Goal: Task Accomplishment & Management: Use online tool/utility

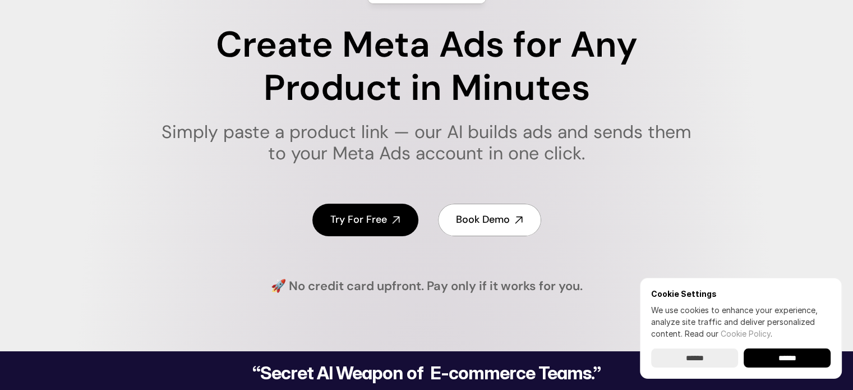
click at [782, 363] on input "******" at bounding box center [787, 357] width 87 height 19
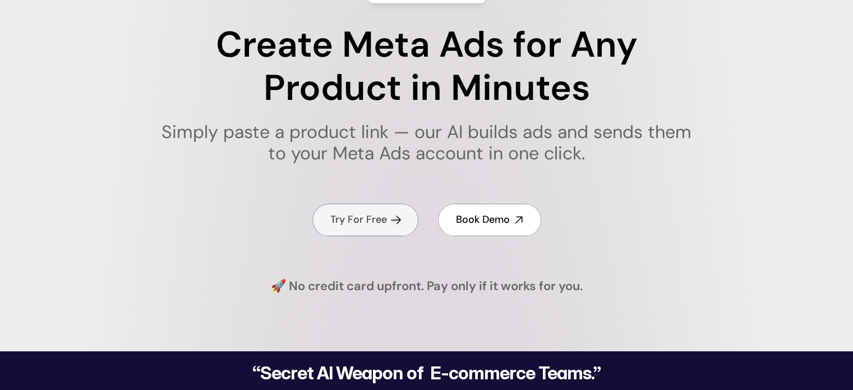
click at [357, 210] on link "Try For Free" at bounding box center [365, 220] width 106 height 32
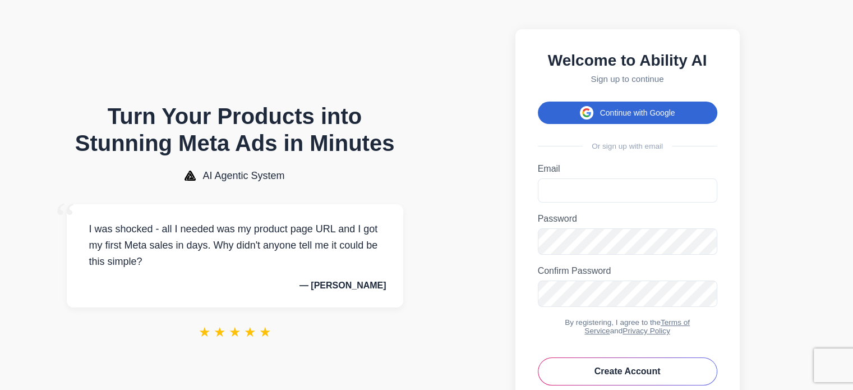
click at [634, 124] on button "Continue with Google" at bounding box center [628, 113] width 180 height 22
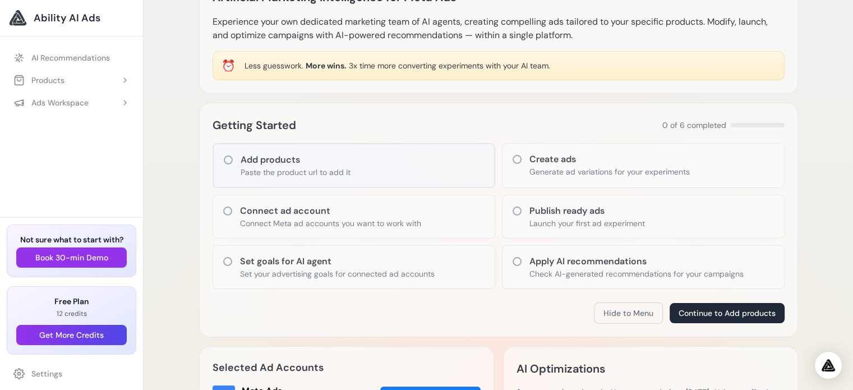
scroll to position [75, 0]
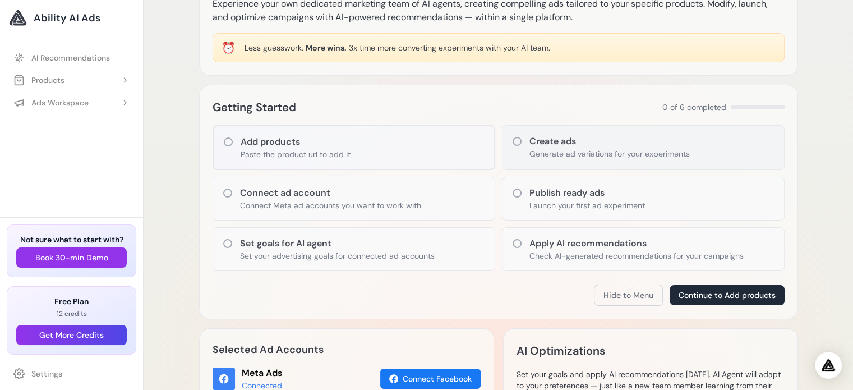
click at [624, 145] on h3 "Create ads" at bounding box center [610, 141] width 160 height 13
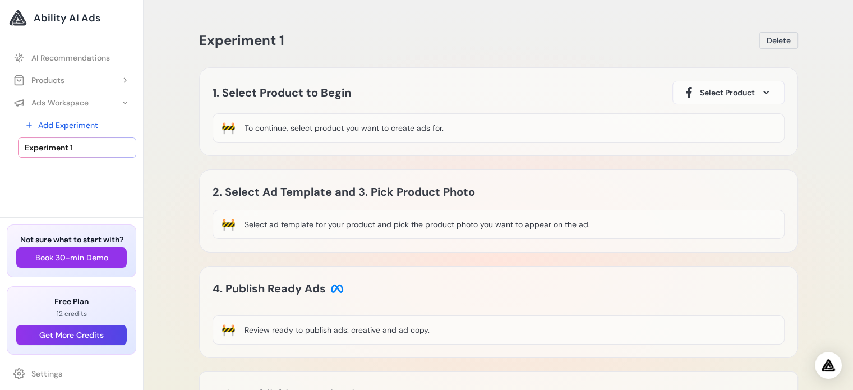
click at [374, 125] on div "To continue, select product you want to create ads for." at bounding box center [344, 127] width 199 height 11
click at [719, 92] on span "Select Product" at bounding box center [727, 92] width 55 height 11
click at [766, 91] on icon at bounding box center [767, 92] width 6 height 3
click at [769, 93] on icon at bounding box center [767, 92] width 6 height 3
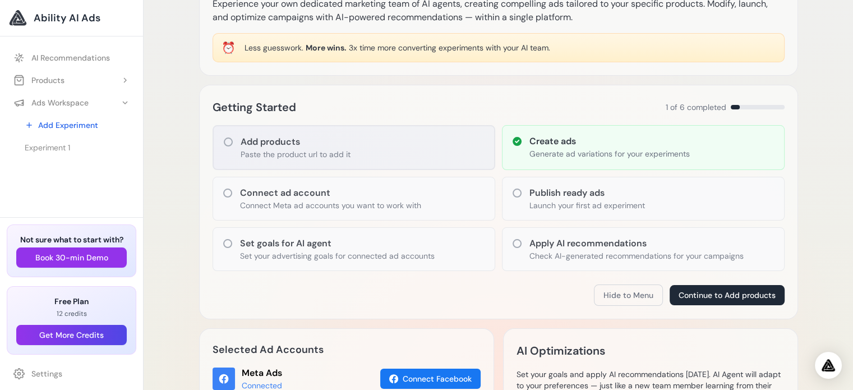
click at [255, 145] on h3 "Add products" at bounding box center [296, 141] width 110 height 13
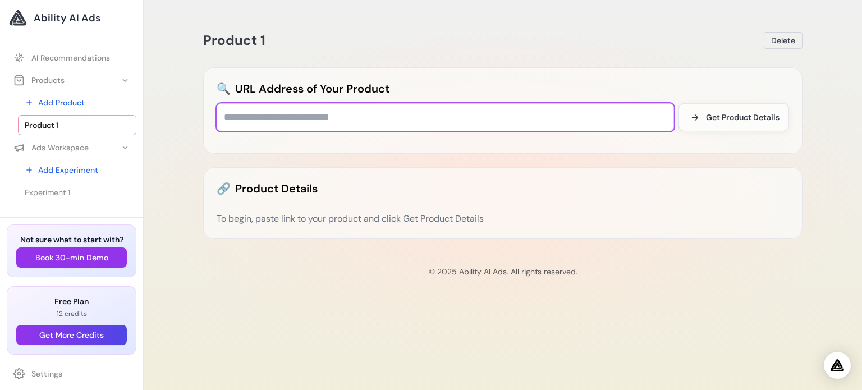
click at [386, 120] on input "text" at bounding box center [445, 117] width 457 height 28
paste input "**********"
type input "**********"
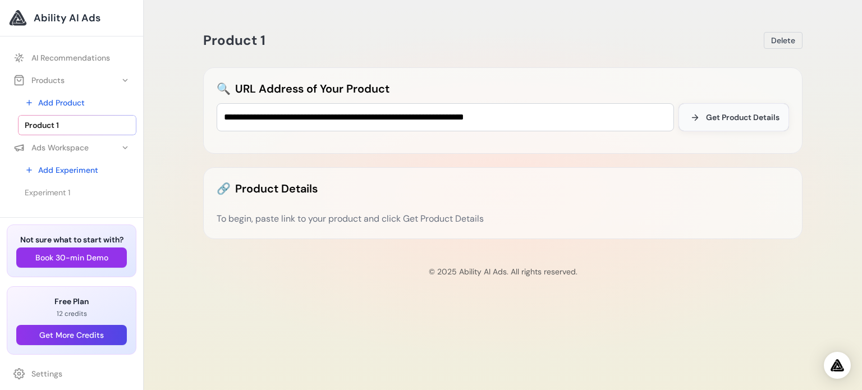
click at [721, 121] on span "Get Product Details" at bounding box center [742, 117] width 73 height 11
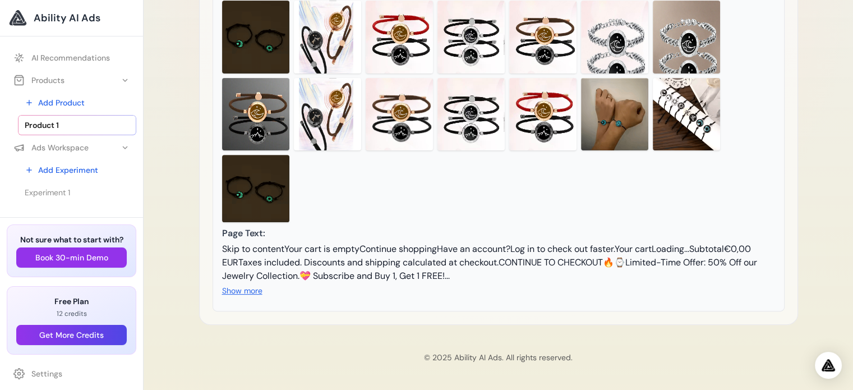
scroll to position [411, 0]
click at [237, 294] on button "Show more" at bounding box center [242, 290] width 40 height 11
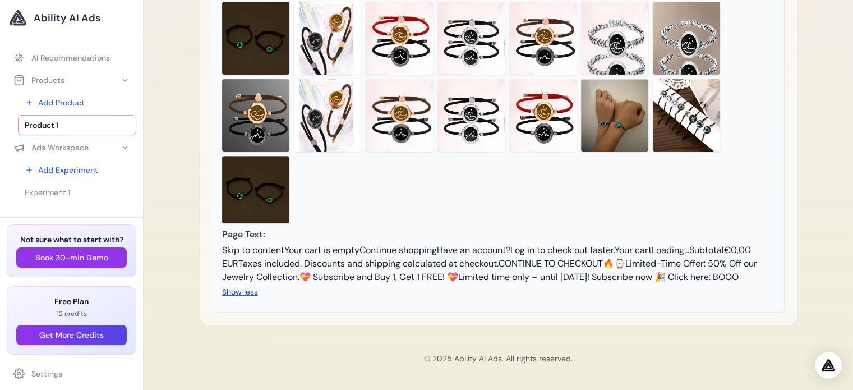
click at [232, 293] on button "Show less" at bounding box center [240, 291] width 36 height 11
click at [234, 283] on div "Skip to contentYour cart is emptyContinue shoppingHave an account?Log in to che…" at bounding box center [498, 263] width 553 height 40
click at [233, 286] on button "Show more" at bounding box center [242, 291] width 40 height 11
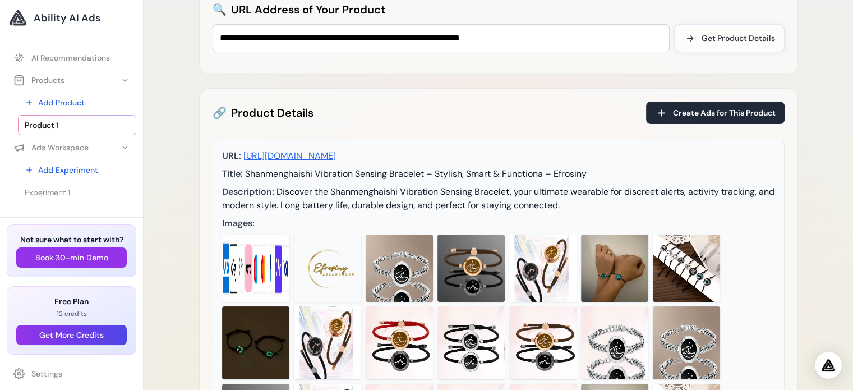
scroll to position [0, 0]
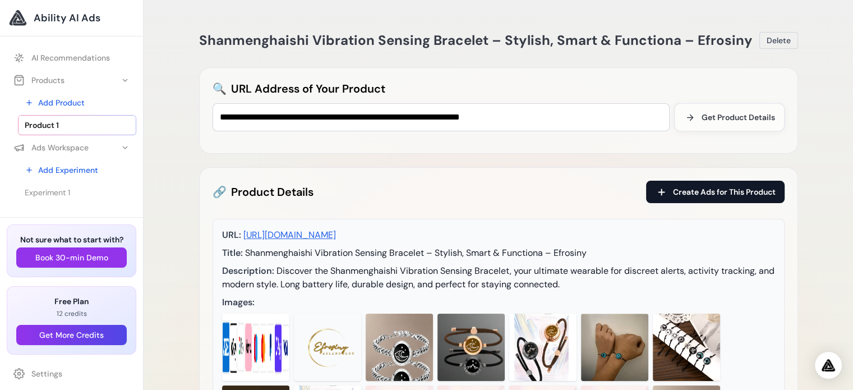
click at [675, 192] on span "Create Ads for This Product" at bounding box center [724, 191] width 103 height 11
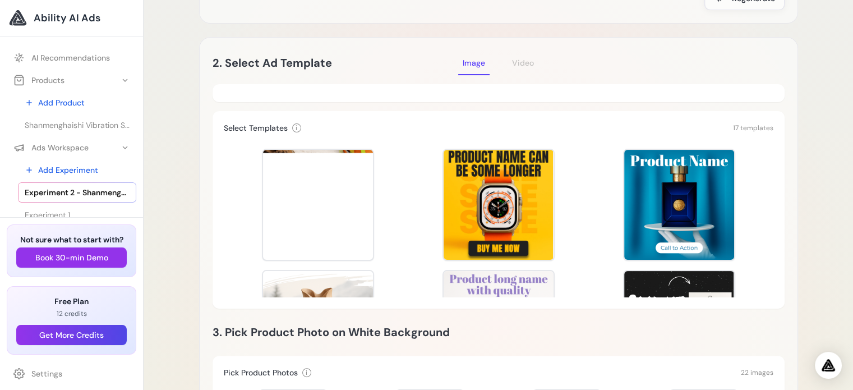
scroll to position [224, 0]
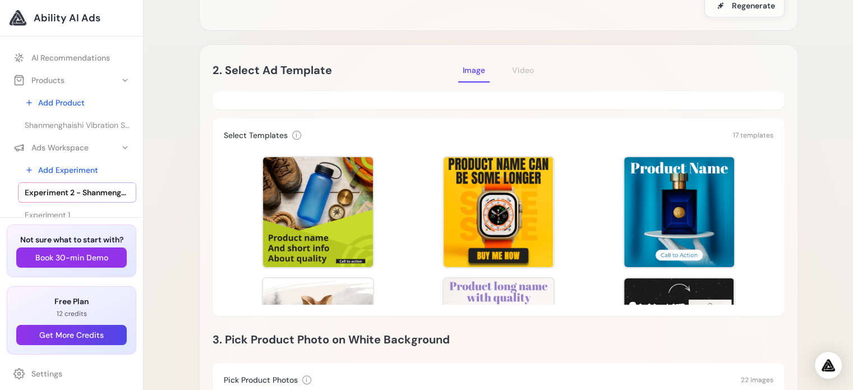
click at [480, 69] on span "Image" at bounding box center [474, 70] width 22 height 10
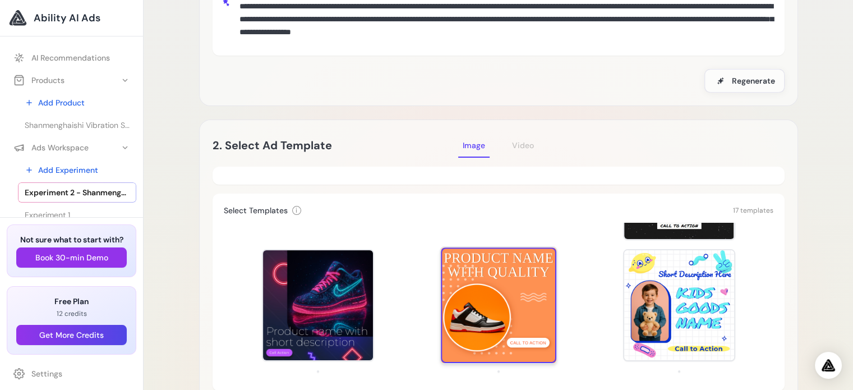
click at [491, 298] on div at bounding box center [499, 305] width 116 height 116
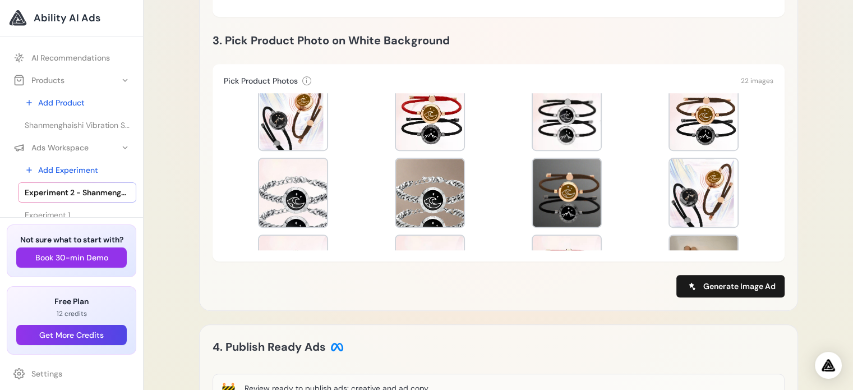
scroll to position [172, 0]
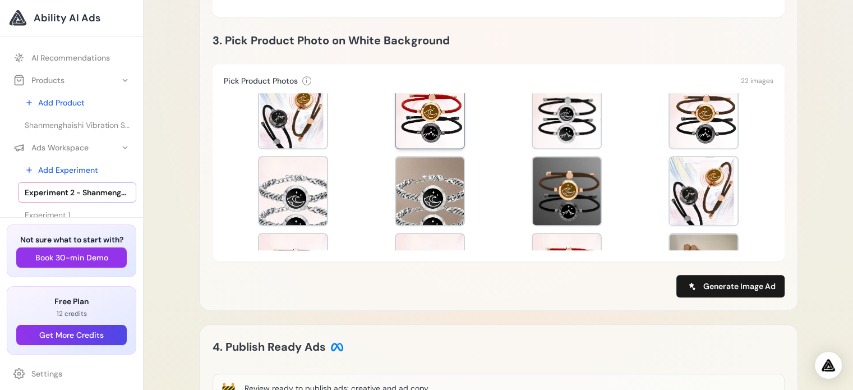
click at [414, 122] on div at bounding box center [430, 114] width 68 height 68
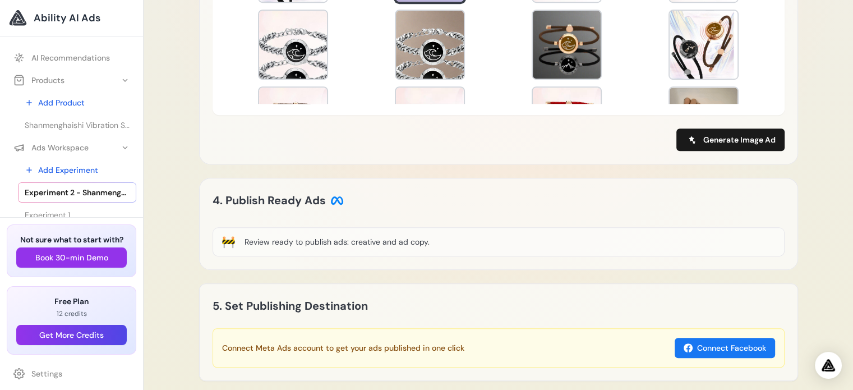
scroll to position [673, 0]
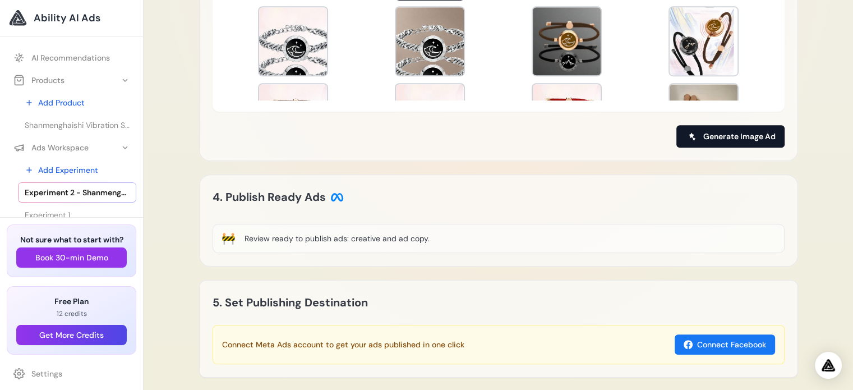
click at [724, 137] on span "Generate Image Ad" at bounding box center [739, 136] width 72 height 11
type input "**********"
type input "*******"
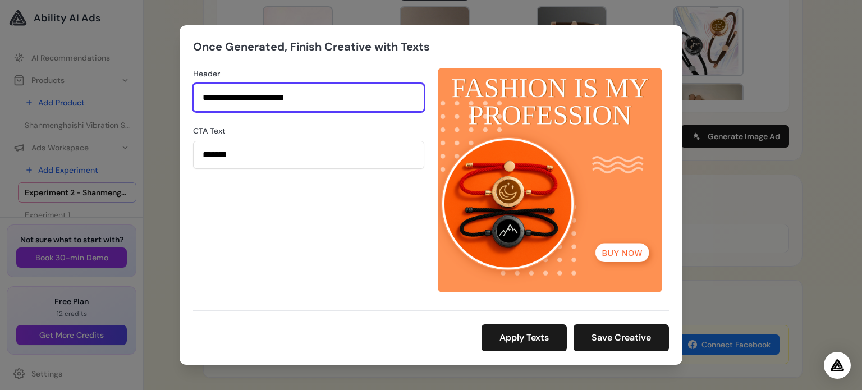
click at [343, 91] on input "**********" at bounding box center [308, 98] width 231 height 28
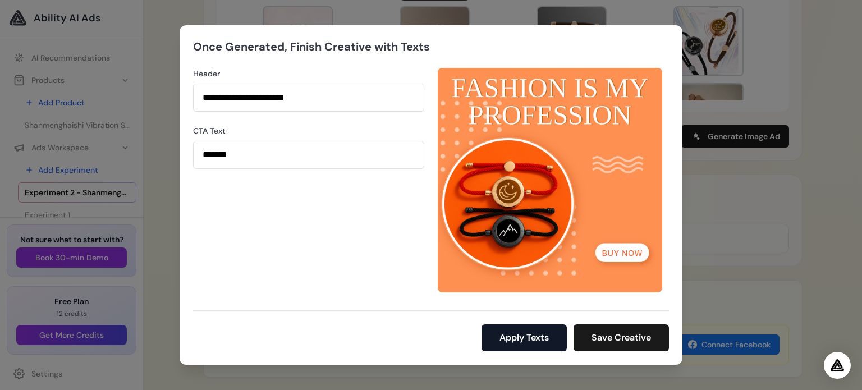
click at [518, 334] on button "Apply Texts" at bounding box center [523, 337] width 85 height 27
click at [622, 333] on button "Save Creative" at bounding box center [620, 337] width 95 height 27
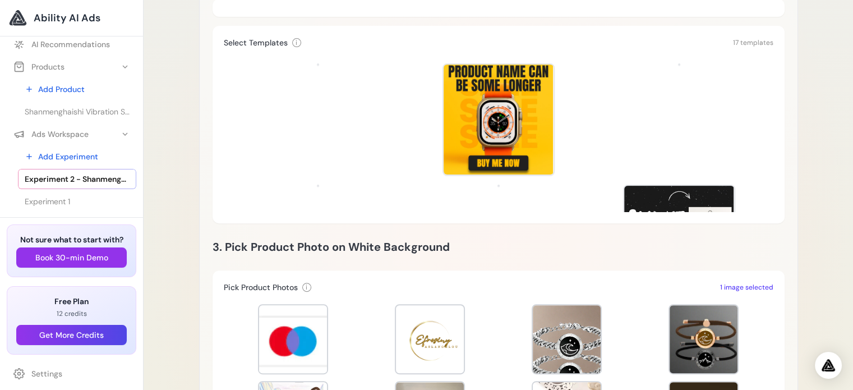
scroll to position [352, 0]
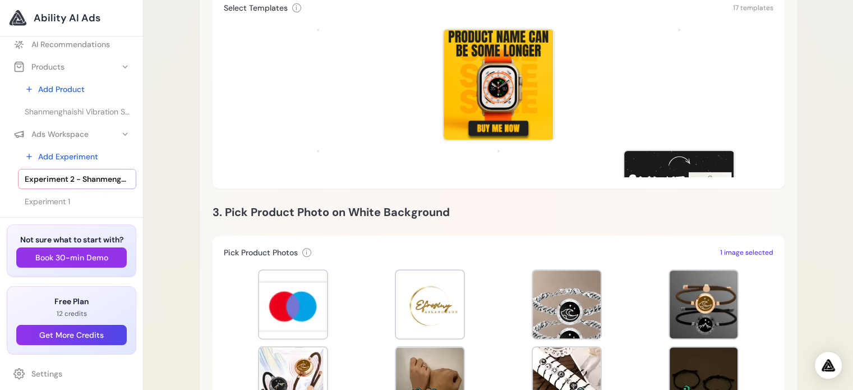
drag, startPoint x: 807, startPoint y: 0, endPoint x: 180, endPoint y: 40, distance: 628.5
click at [180, 40] on div "Experiment 2 - Shanmenghaishi Vibration Sensing Bracelet – Stylish, Smart & Fun…" at bounding box center [499, 206] width 710 height 1116
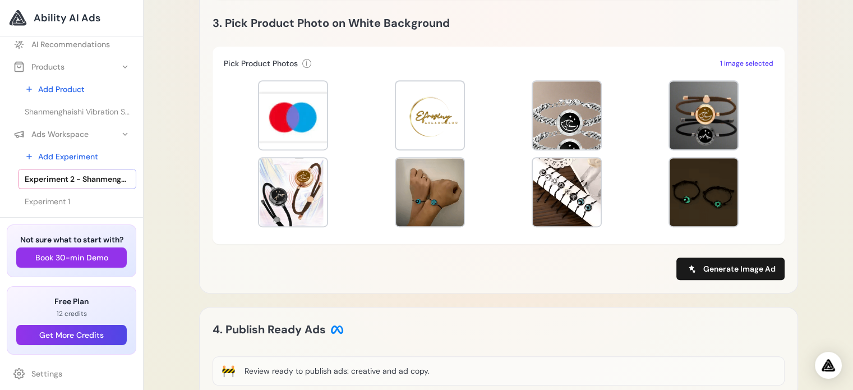
scroll to position [539, 0]
